Goal: Task Accomplishment & Management: Use online tool/utility

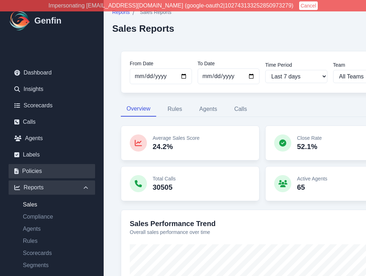
scroll to position [71, 0]
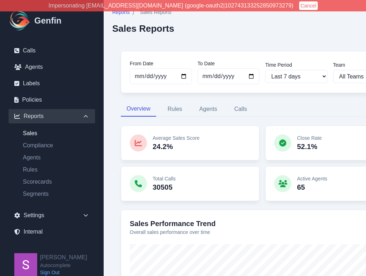
click at [55, 271] on link "Sign Out" at bounding box center [63, 272] width 47 height 7
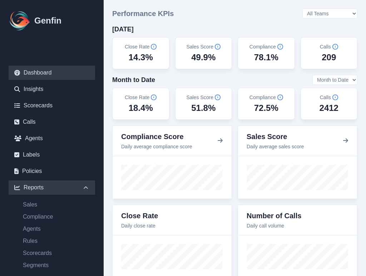
click at [84, 186] on icon at bounding box center [85, 187] width 7 height 7
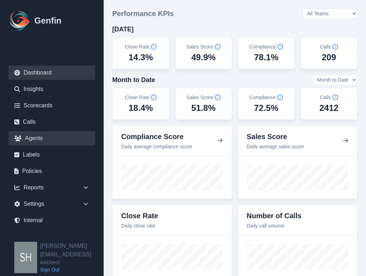
click at [47, 135] on link "Agents" at bounding box center [52, 138] width 86 height 14
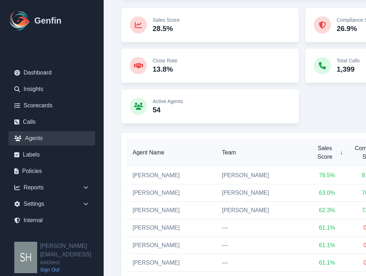
scroll to position [84, 0]
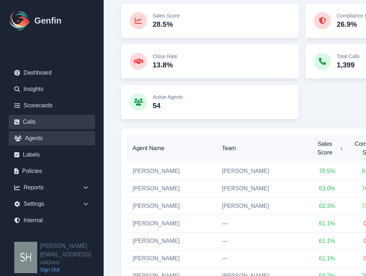
click at [35, 121] on link "Calls" at bounding box center [52, 122] width 86 height 14
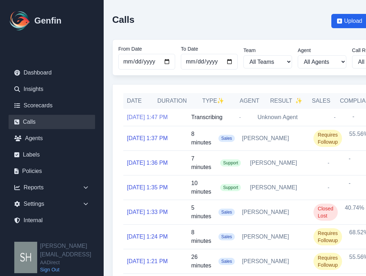
click at [153, 116] on link "10/10/2025, 1:47 PM" at bounding box center [147, 117] width 41 height 9
click at [153, 136] on link "10/10/2025, 1:37 PM" at bounding box center [147, 138] width 41 height 9
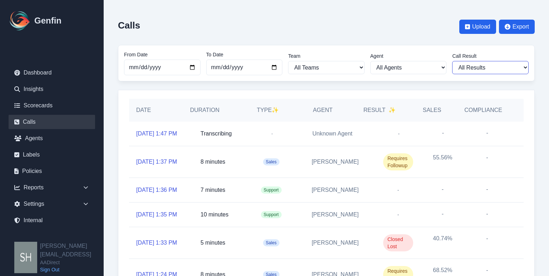
click at [365, 68] on select "All Results Closed Won Closed Lost Requires Followup" at bounding box center [490, 67] width 76 height 13
select select "Yes"
click at [365, 61] on select "All Results Closed Won Closed Lost Requires Followup" at bounding box center [490, 67] width 76 height 13
select select "Yes"
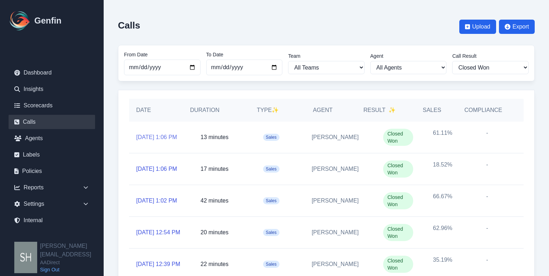
click at [166, 133] on link "10/10/2025, 1:06 PM" at bounding box center [156, 137] width 41 height 9
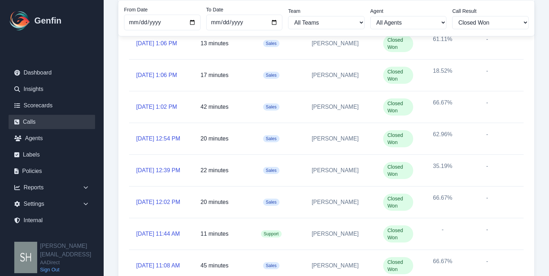
scroll to position [96, 0]
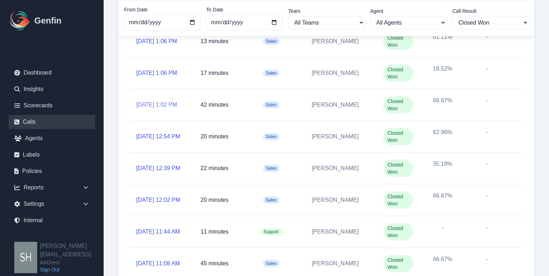
click at [160, 101] on link "10/10/2025, 1:02 PM" at bounding box center [156, 105] width 41 height 9
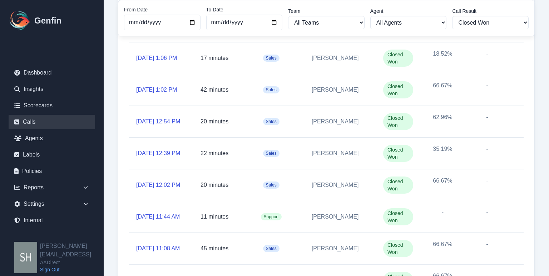
scroll to position [112, 0]
click at [161, 149] on link "10/10/2025, 12:39 PM" at bounding box center [158, 153] width 44 height 9
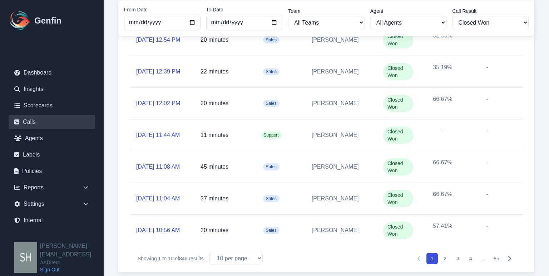
scroll to position [203, 0]
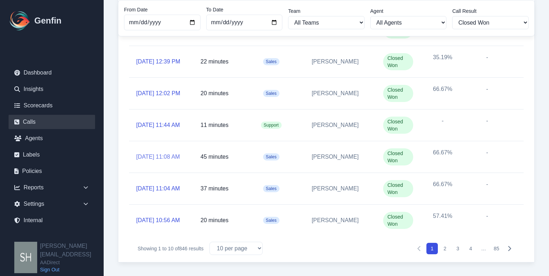
click at [159, 153] on link "10/10/2025, 11:08 AM" at bounding box center [158, 157] width 44 height 9
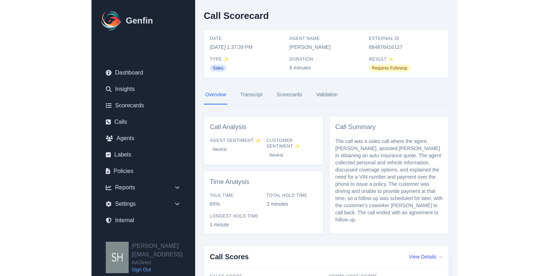
scroll to position [5, 0]
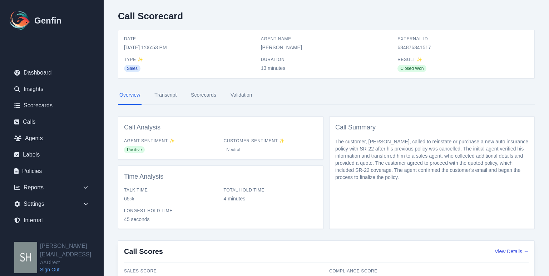
scroll to position [9, 0]
click at [170, 96] on link "Transcript" at bounding box center [165, 95] width 25 height 19
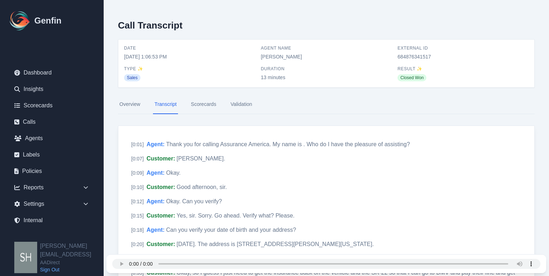
click at [205, 104] on link "Scorecards" at bounding box center [203, 104] width 28 height 19
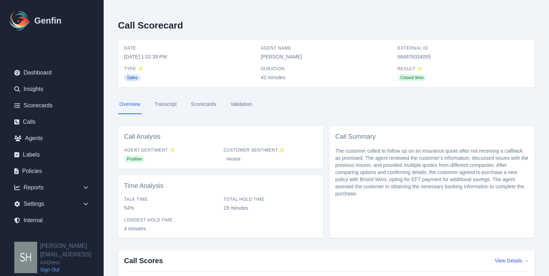
click at [199, 109] on link "Scorecards" at bounding box center [203, 104] width 28 height 19
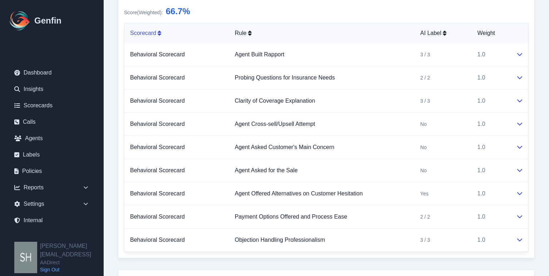
scroll to position [150, 0]
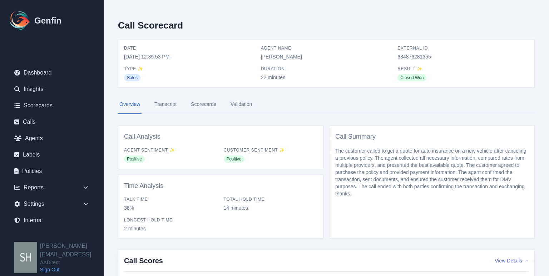
click at [197, 106] on link "Scorecards" at bounding box center [203, 104] width 28 height 19
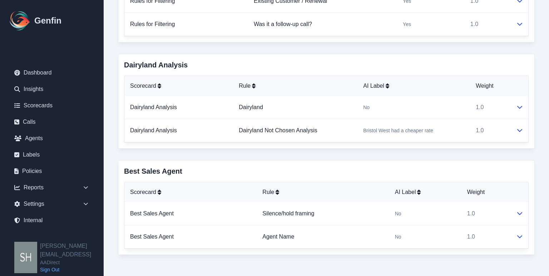
scroll to position [495, 0]
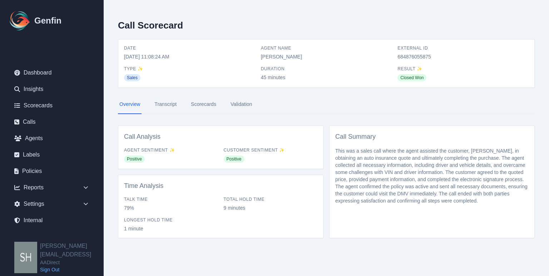
click at [203, 107] on link "Scorecards" at bounding box center [203, 104] width 28 height 19
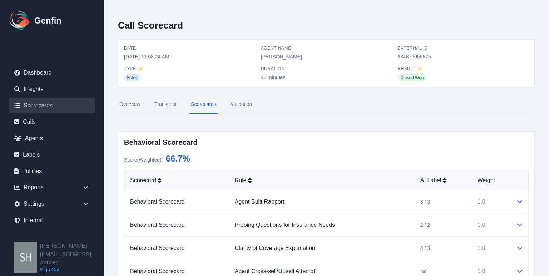
click at [47, 105] on link "Scorecards" at bounding box center [52, 106] width 86 height 14
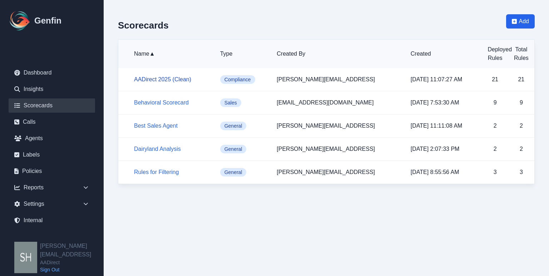
click at [159, 80] on link "AADirect 2025 (Clean)" at bounding box center [162, 79] width 57 height 6
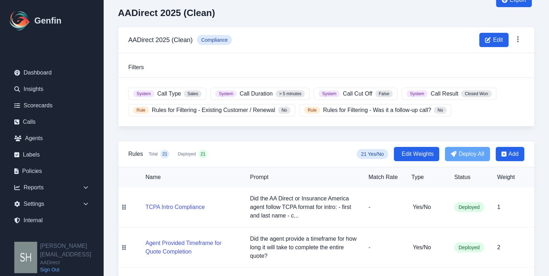
scroll to position [24, 0]
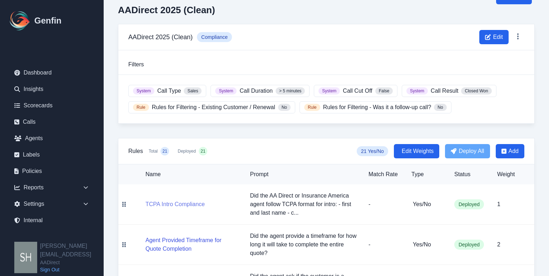
click at [190, 204] on button "TCPA Intro Compliance" at bounding box center [174, 204] width 59 height 9
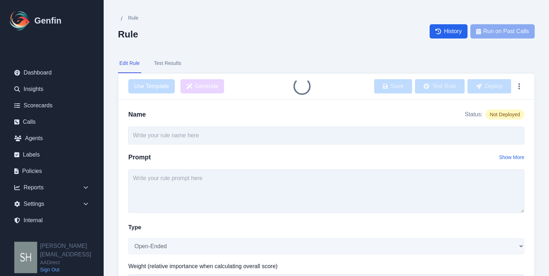
type input "TCPA Intro Compliance"
type textarea "Did the AA Direct or Insurance America agent follow TCPA format for intro: - fi…"
select select "Yes/No"
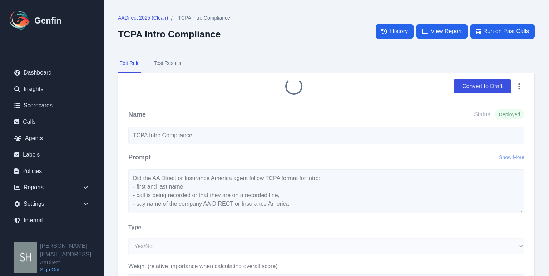
click at [163, 65] on button "Test Results" at bounding box center [168, 63] width 30 height 19
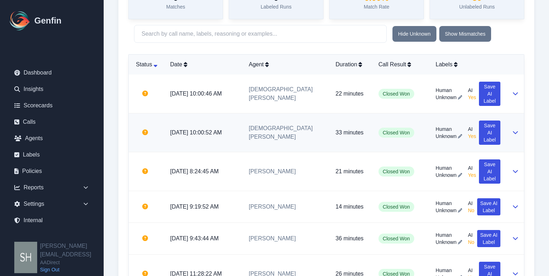
scroll to position [255, 0]
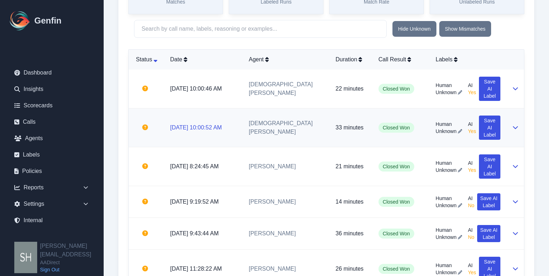
click at [218, 125] on link "8/8/2025, 10:00:52 AM" at bounding box center [196, 128] width 52 height 6
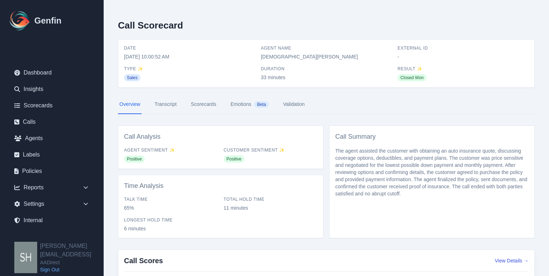
scroll to position [5, 0]
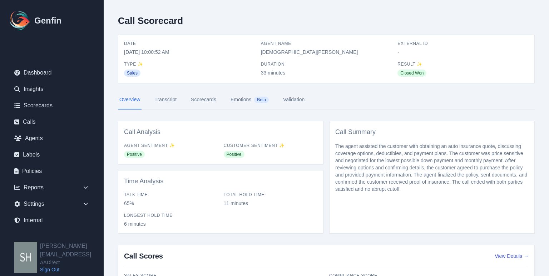
click at [210, 101] on link "Scorecards" at bounding box center [203, 99] width 28 height 19
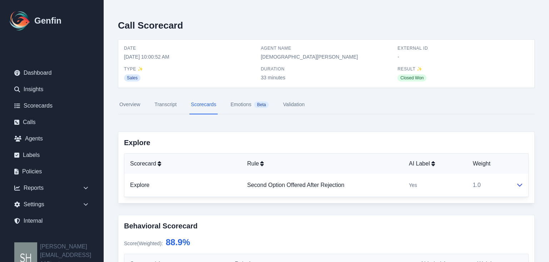
click at [165, 107] on link "Transcript" at bounding box center [165, 104] width 25 height 19
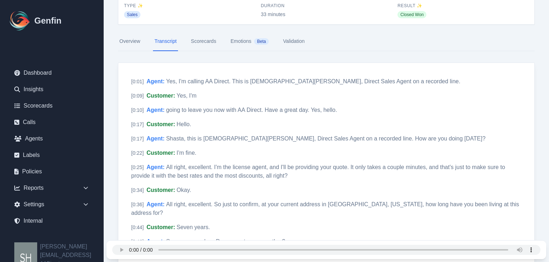
scroll to position [65, 0]
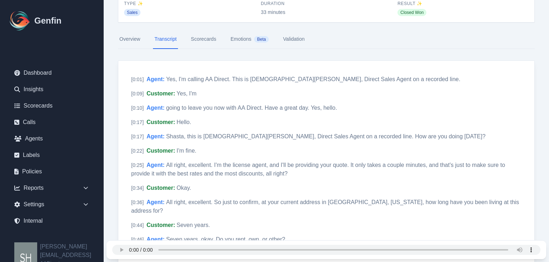
click at [201, 39] on link "Scorecards" at bounding box center [203, 39] width 28 height 19
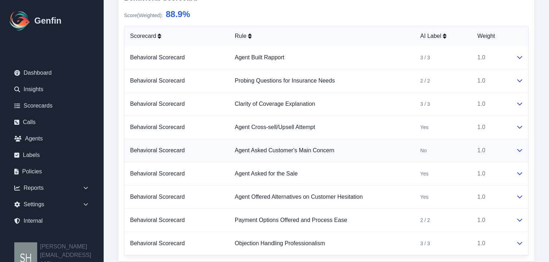
scroll to position [230, 0]
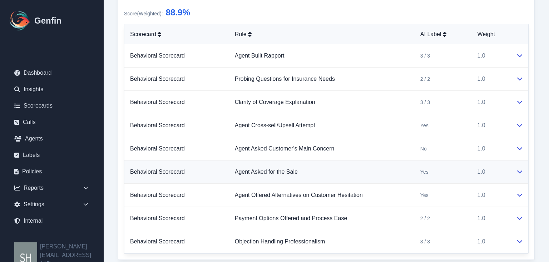
click at [518, 170] on icon at bounding box center [519, 171] width 5 height 3
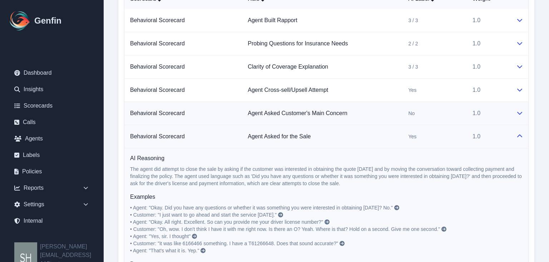
scroll to position [274, 0]
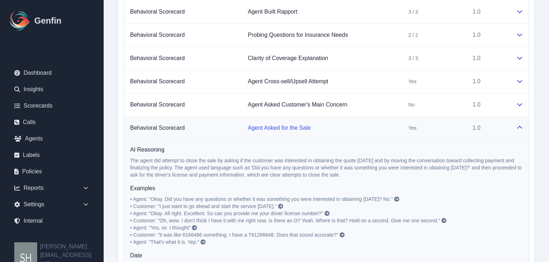
click at [297, 128] on link "Agent Asked for the Sale" at bounding box center [279, 128] width 63 height 6
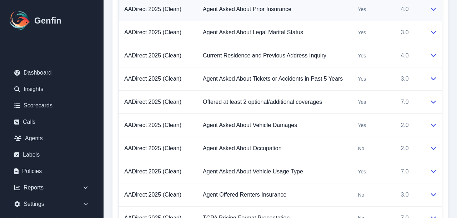
scroll to position [949, 0]
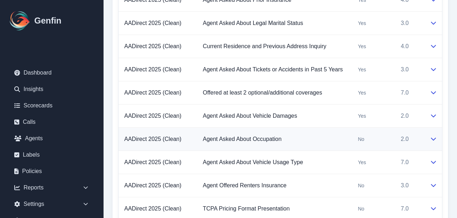
click at [435, 138] on icon at bounding box center [433, 139] width 5 height 3
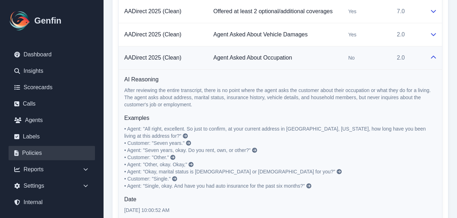
scroll to position [21, 0]
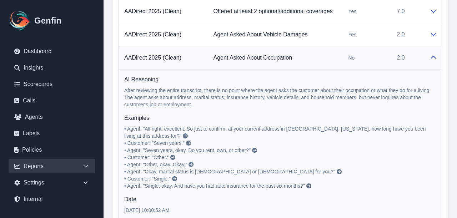
click at [83, 165] on icon at bounding box center [85, 166] width 7 height 7
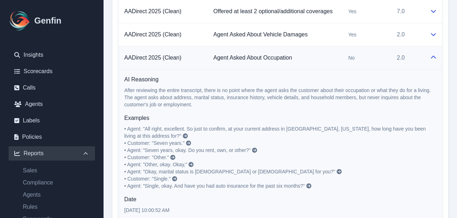
scroll to position [44, 0]
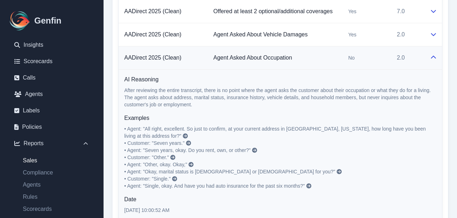
click at [34, 162] on link "Sales" at bounding box center [56, 160] width 78 height 9
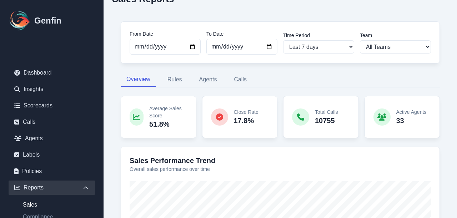
scroll to position [25, 0]
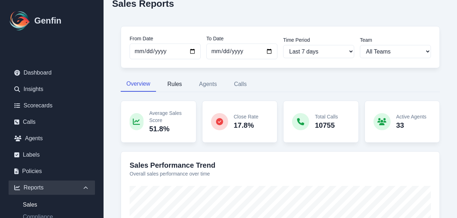
click at [182, 87] on button "Rules" at bounding box center [175, 84] width 26 height 15
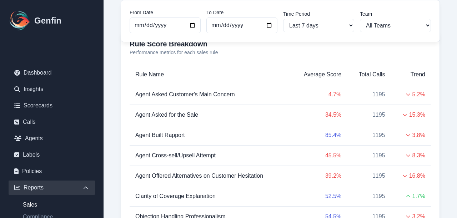
scroll to position [93, 0]
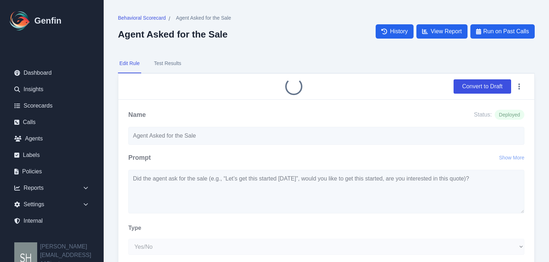
select select "Yes/No"
